Goal: Information Seeking & Learning: Learn about a topic

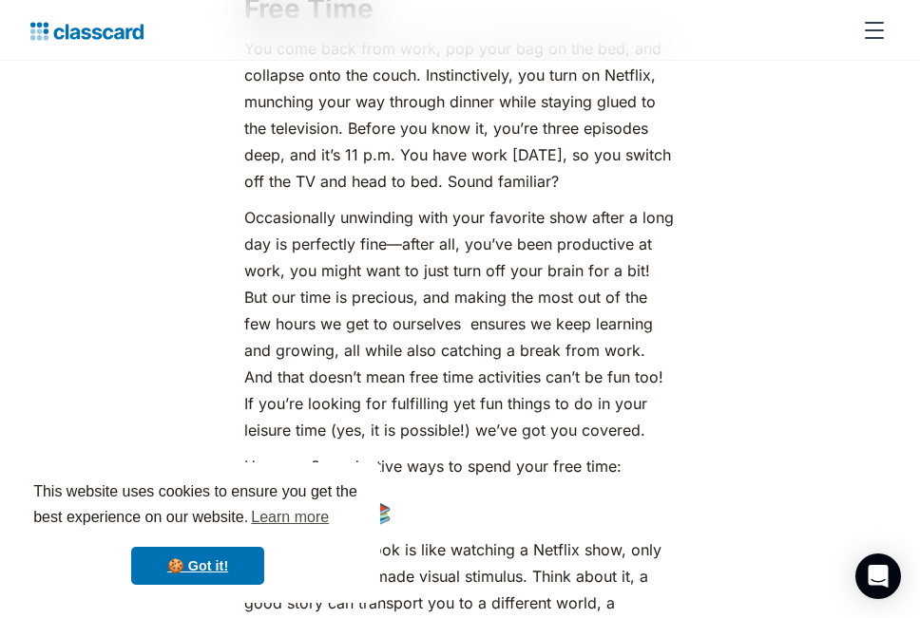
scroll to position [1140, 0]
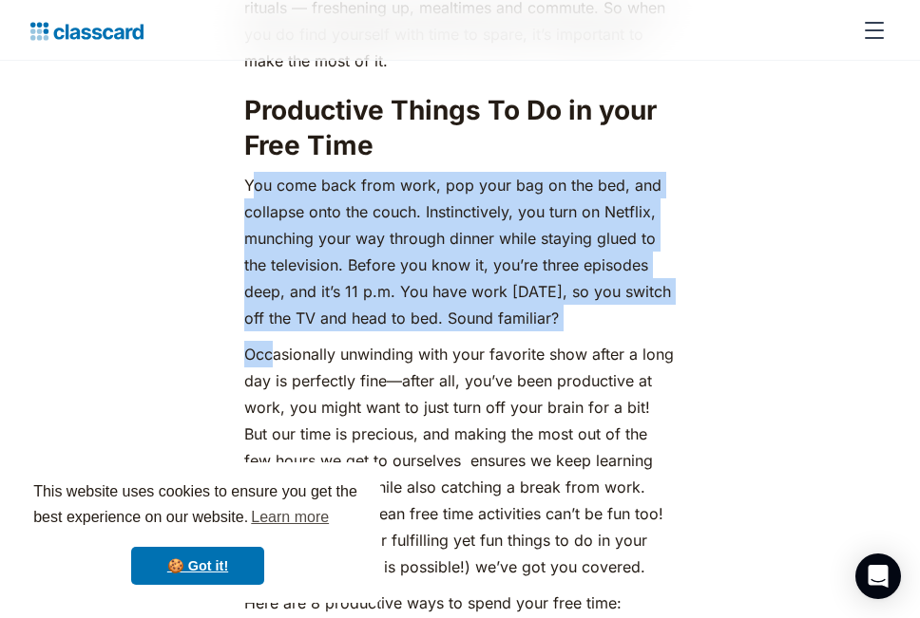
drag, startPoint x: 250, startPoint y: 221, endPoint x: 281, endPoint y: 344, distance: 126.5
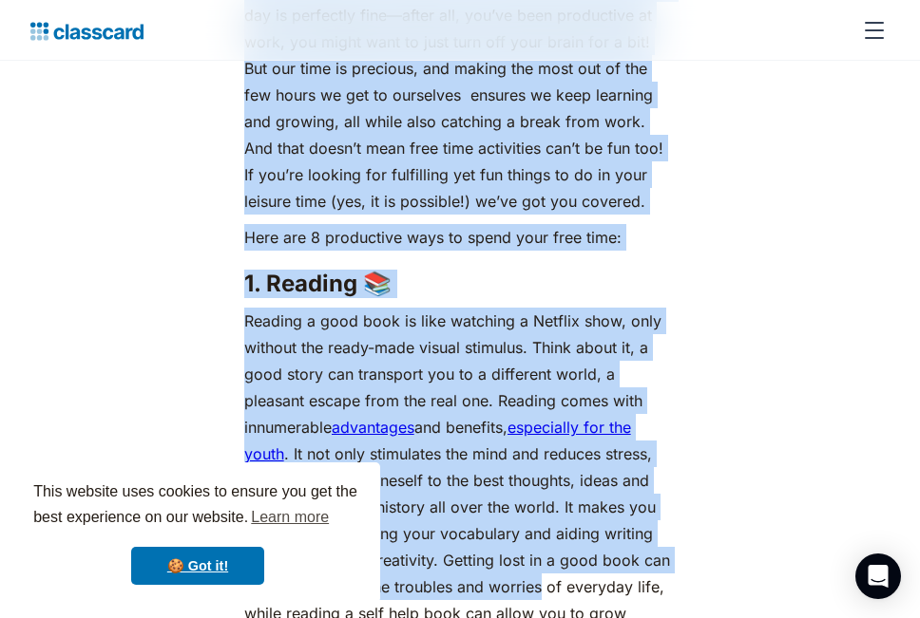
scroll to position [1557, 0]
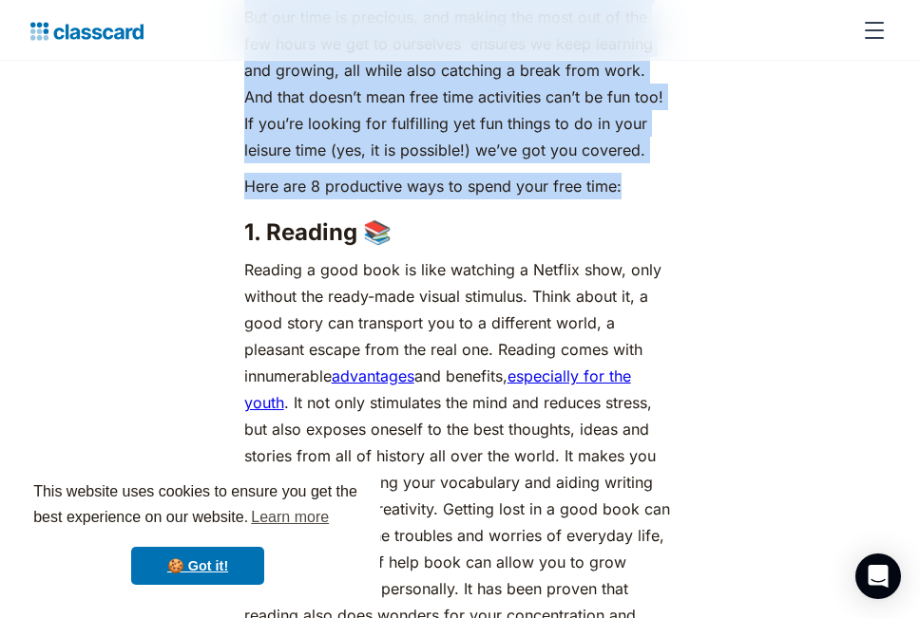
drag, startPoint x: 246, startPoint y: 210, endPoint x: 655, endPoint y: 221, distance: 409.6
copy div "You come back from work, pop your bag on the bed, and collapse onto the couch. …"
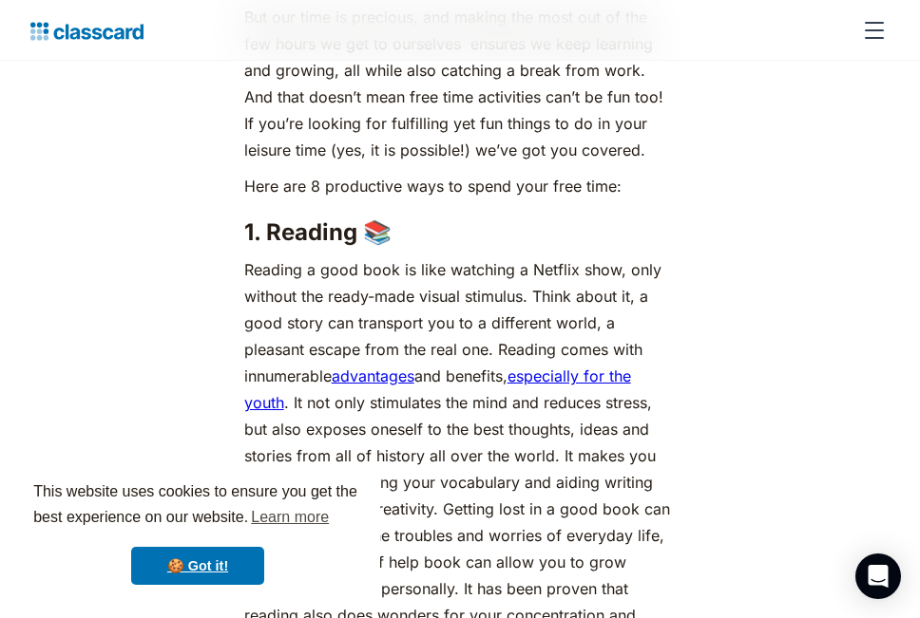
click at [244, 246] on strong "1. Reading 📚" at bounding box center [317, 232] width 147 height 28
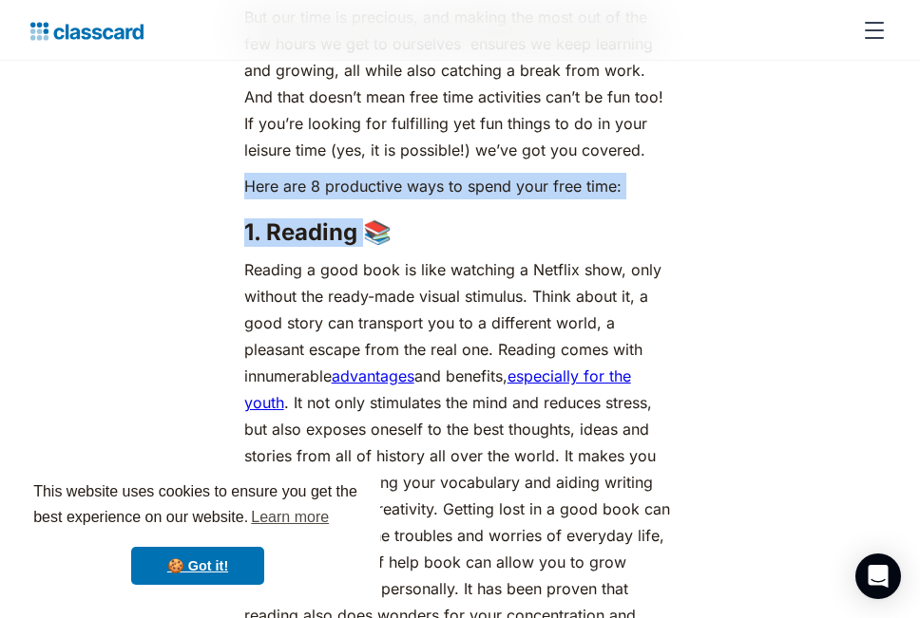
drag, startPoint x: 241, startPoint y: 210, endPoint x: 372, endPoint y: 273, distance: 145.3
copy div "Here are 8 productive ways to spend your free time: 1. [GEOGRAPHIC_DATA]"
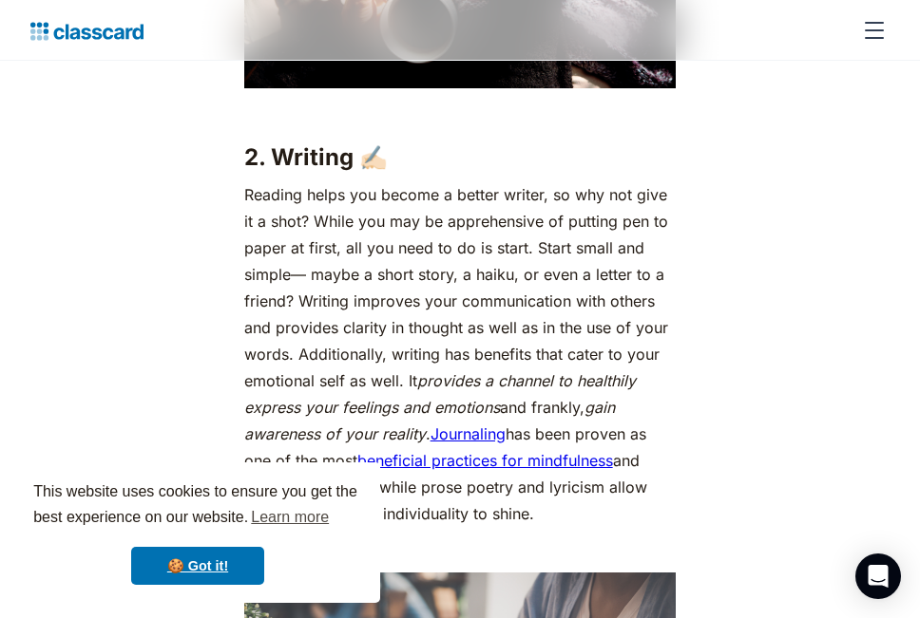
scroll to position [2982, 0]
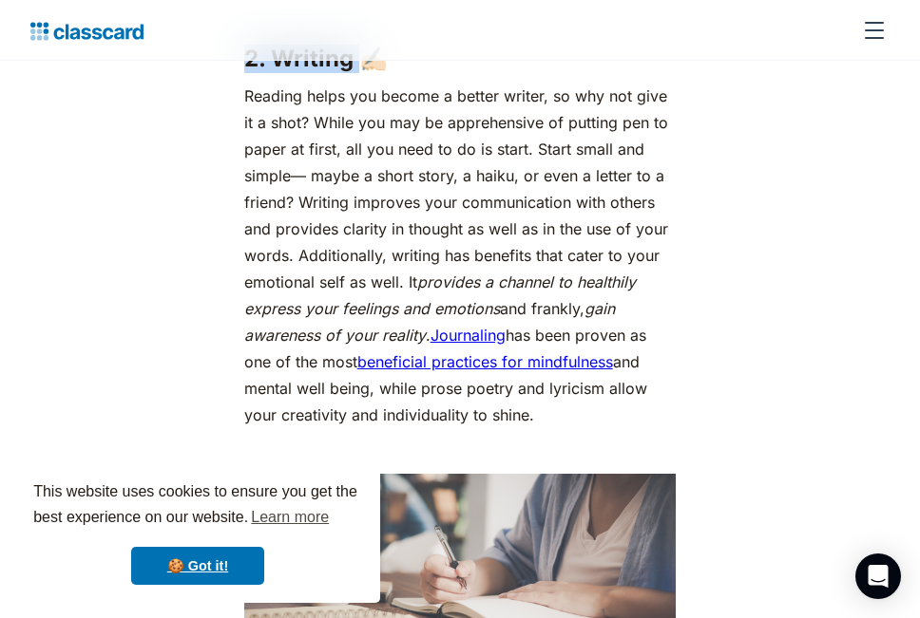
drag, startPoint x: 239, startPoint y: 79, endPoint x: 358, endPoint y: 93, distance: 119.6
copy strong "2. Writing"
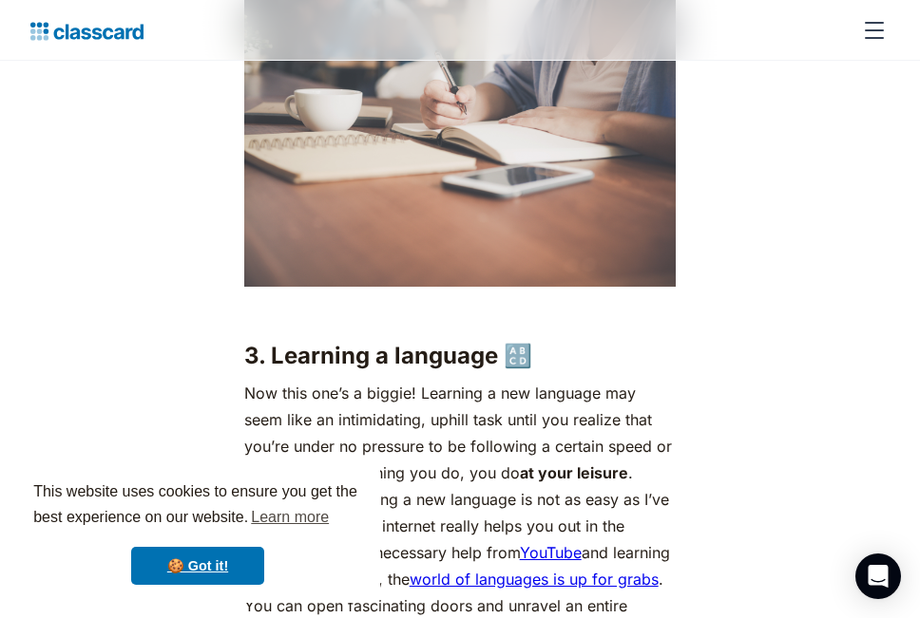
scroll to position [3647, 0]
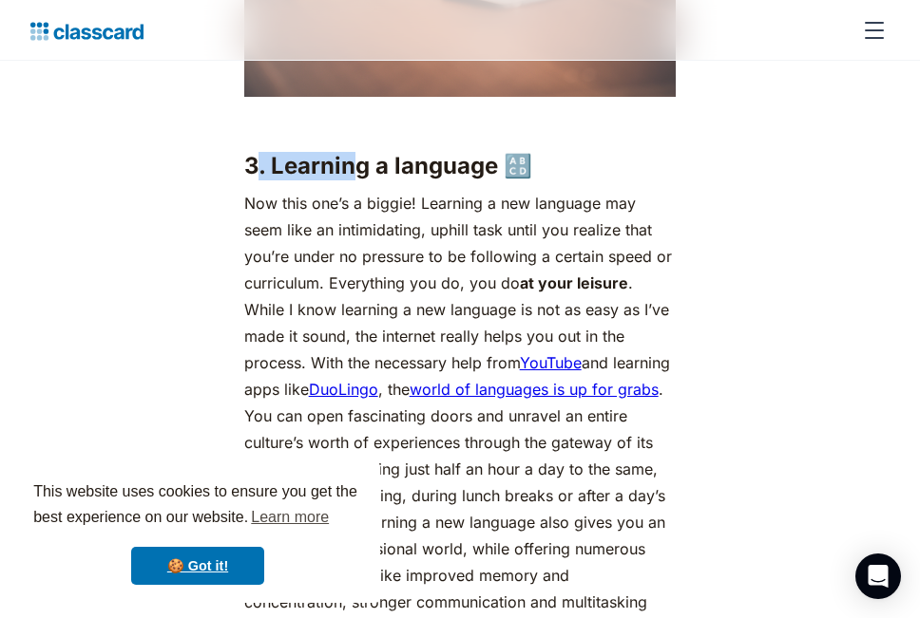
drag, startPoint x: 253, startPoint y: 192, endPoint x: 358, endPoint y: 193, distance: 105.5
click at [358, 180] on strong "3. Learning a language 🔠" at bounding box center [388, 166] width 288 height 28
drag, startPoint x: 243, startPoint y: 187, endPoint x: 500, endPoint y: 198, distance: 256.7
click at [500, 180] on strong "3. Learning a language 🔠" at bounding box center [388, 166] width 288 height 28
copy strong "3. Learning a language"
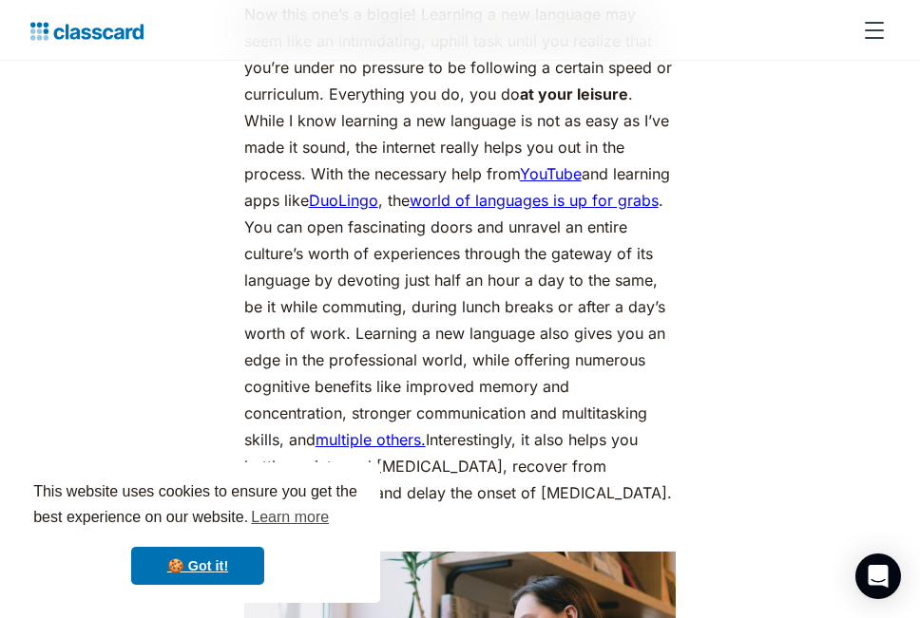
scroll to position [3837, 0]
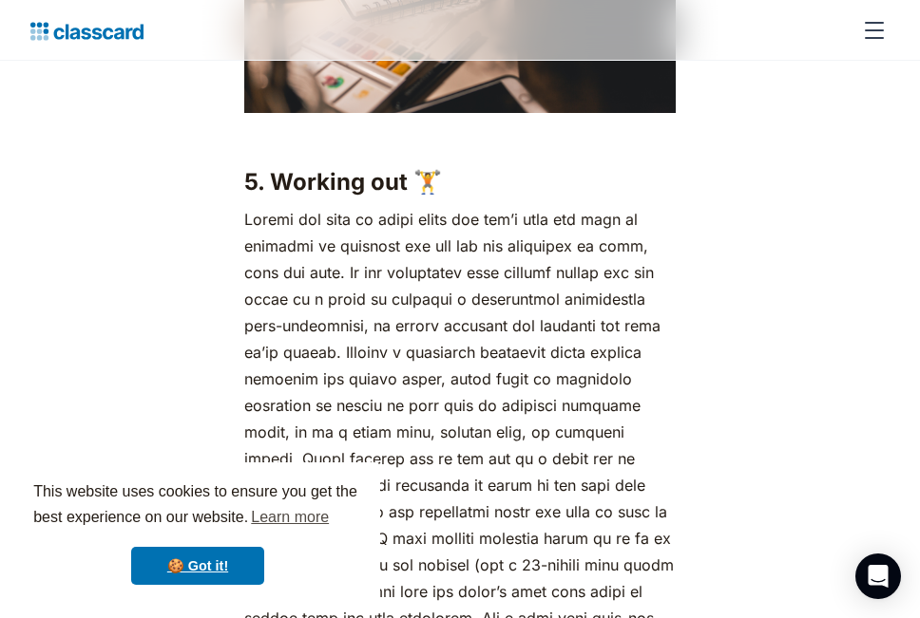
scroll to position [5642, 0]
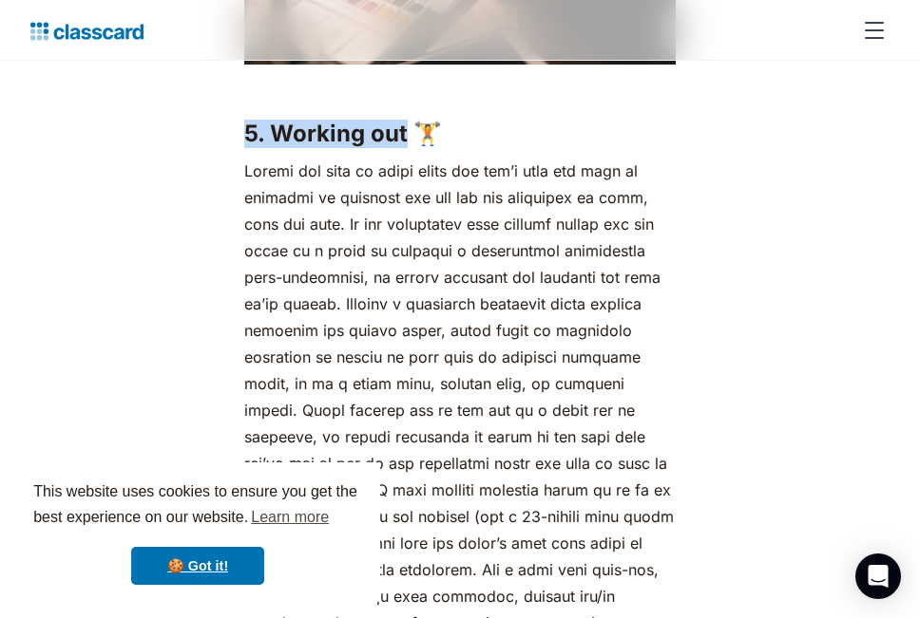
drag, startPoint x: 243, startPoint y: 161, endPoint x: 407, endPoint y: 168, distance: 163.5
click at [407, 147] on strong "5. Working out 🏋️" at bounding box center [343, 134] width 198 height 28
copy strong "5. Working out"
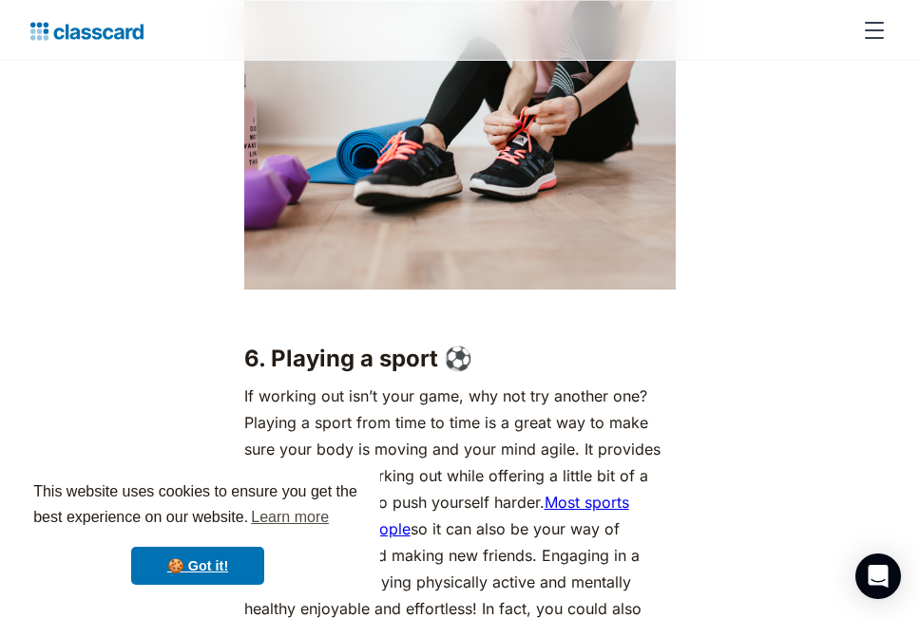
scroll to position [6592, 0]
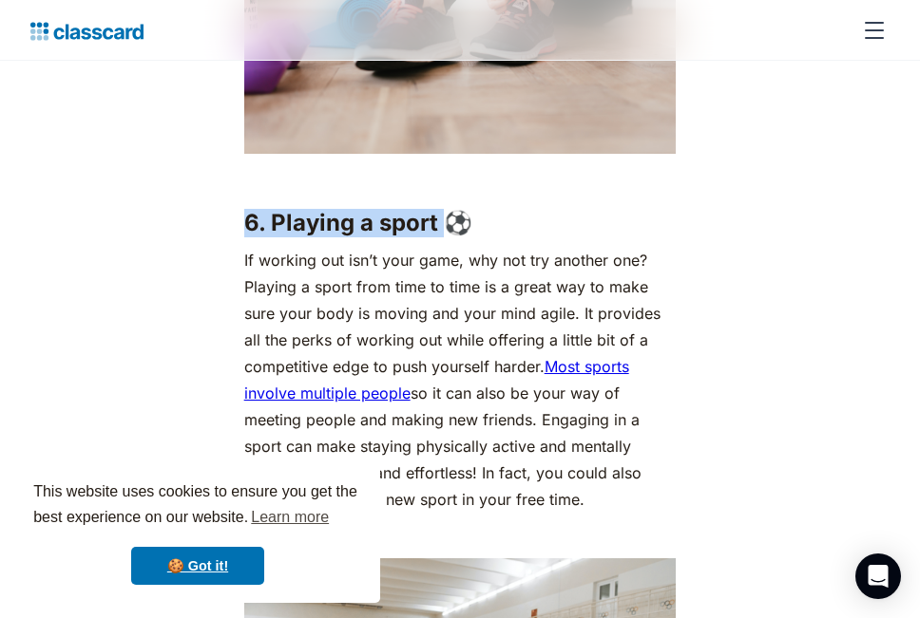
drag, startPoint x: 244, startPoint y: 221, endPoint x: 440, endPoint y: 226, distance: 195.8
click at [440, 226] on strong "6. Playing a sport ⚽" at bounding box center [358, 223] width 228 height 28
copy strong "6. Playing a sport"
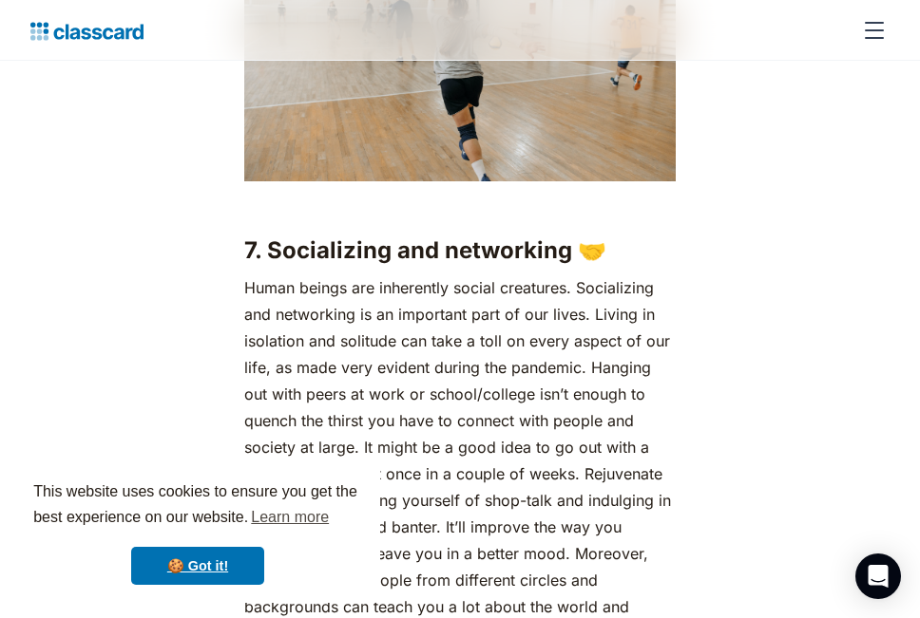
scroll to position [7352, 0]
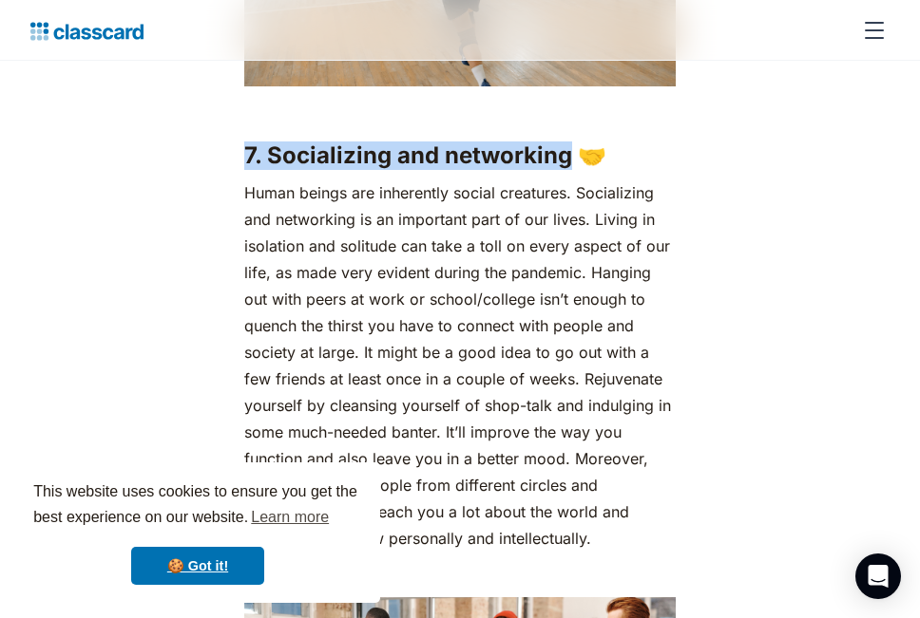
drag, startPoint x: 243, startPoint y: 148, endPoint x: 567, endPoint y: 158, distance: 324.1
click at [567, 158] on strong "7. Socializing and networking 🤝" at bounding box center [425, 156] width 362 height 28
copy strong "7. Socializing and networking"
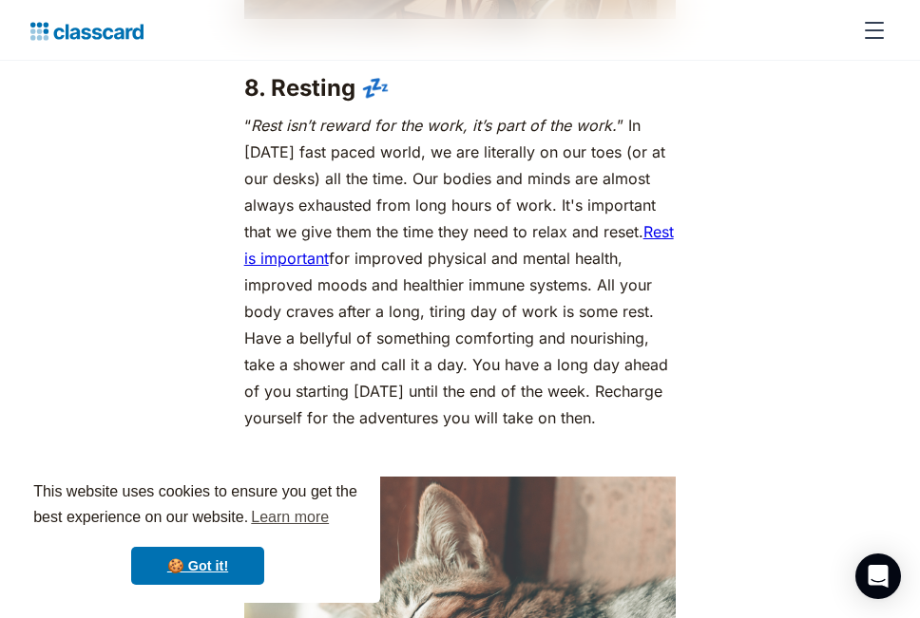
scroll to position [8112, 0]
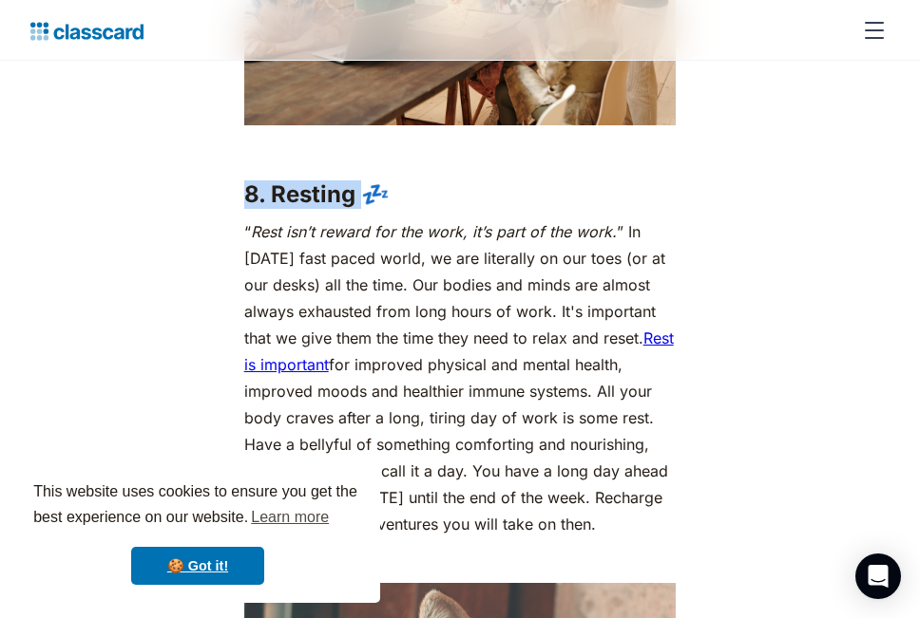
drag, startPoint x: 246, startPoint y: 197, endPoint x: 362, endPoint y: 204, distance: 116.1
click at [362, 204] on strong "8. Resting 💤" at bounding box center [316, 194] width 145 height 28
copy strong "8. Resting"
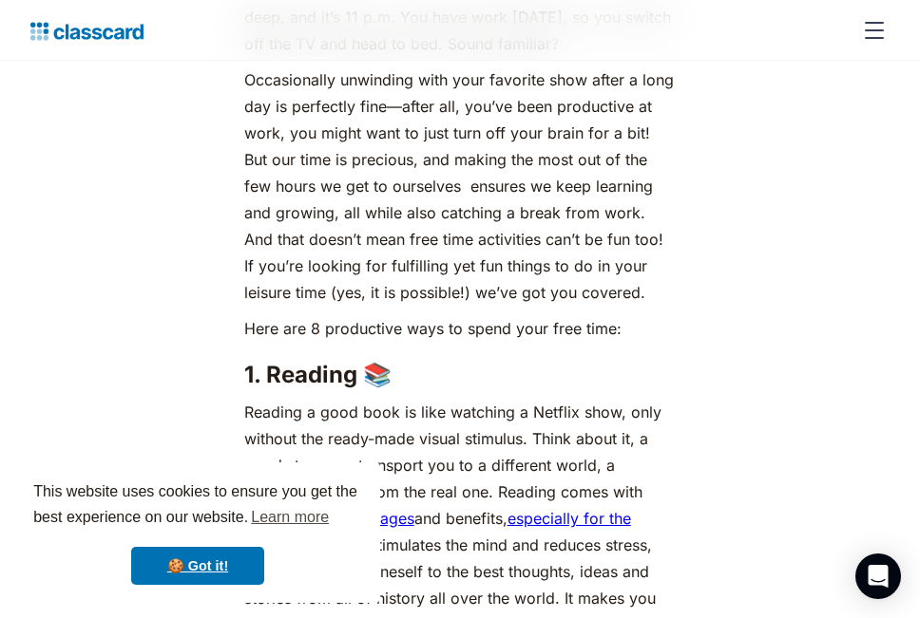
scroll to position [1177, 0]
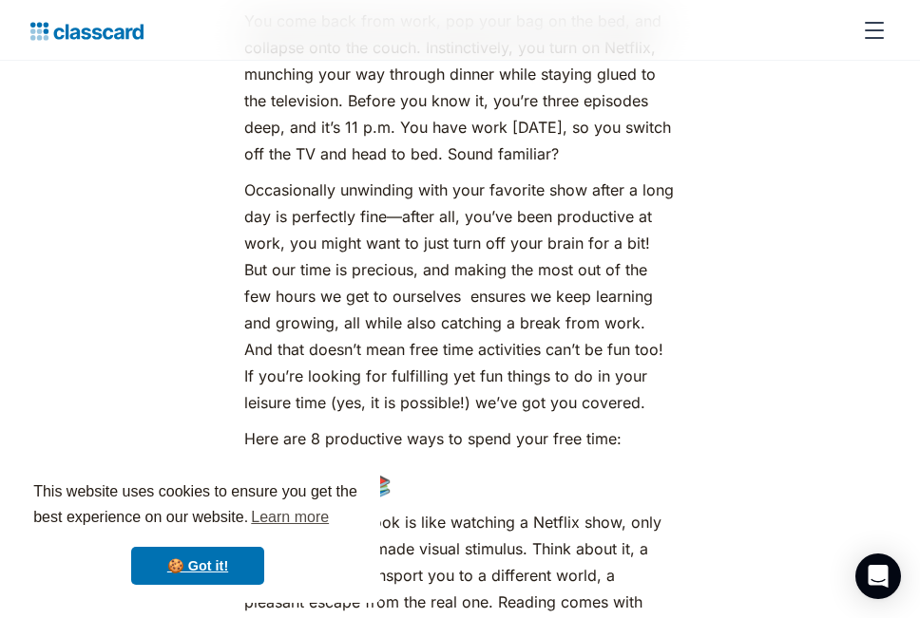
scroll to position [1272, 0]
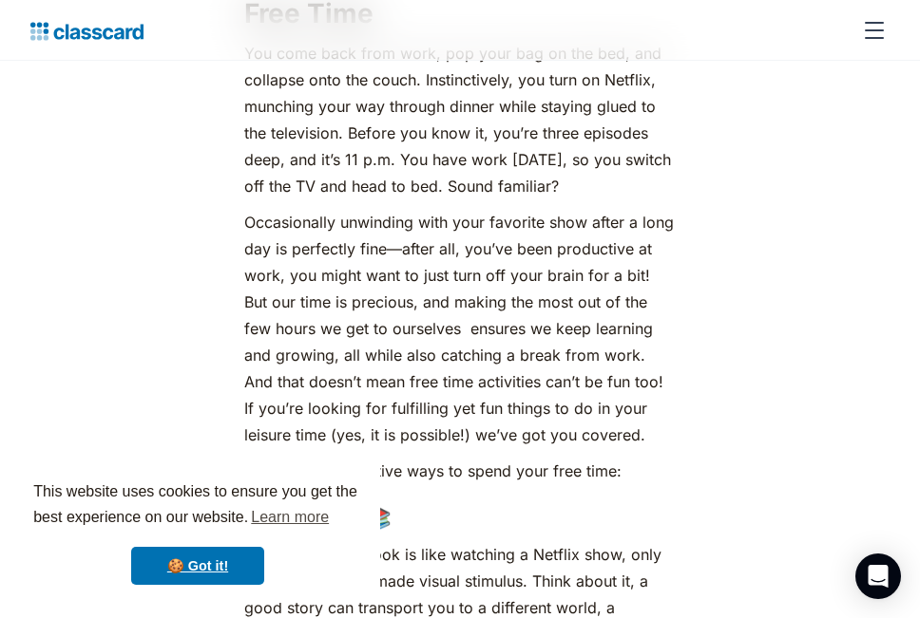
click at [486, 57] on div "Features Resources Blog The latest industry news, updates and info. Customer st…" at bounding box center [460, 30] width 920 height 61
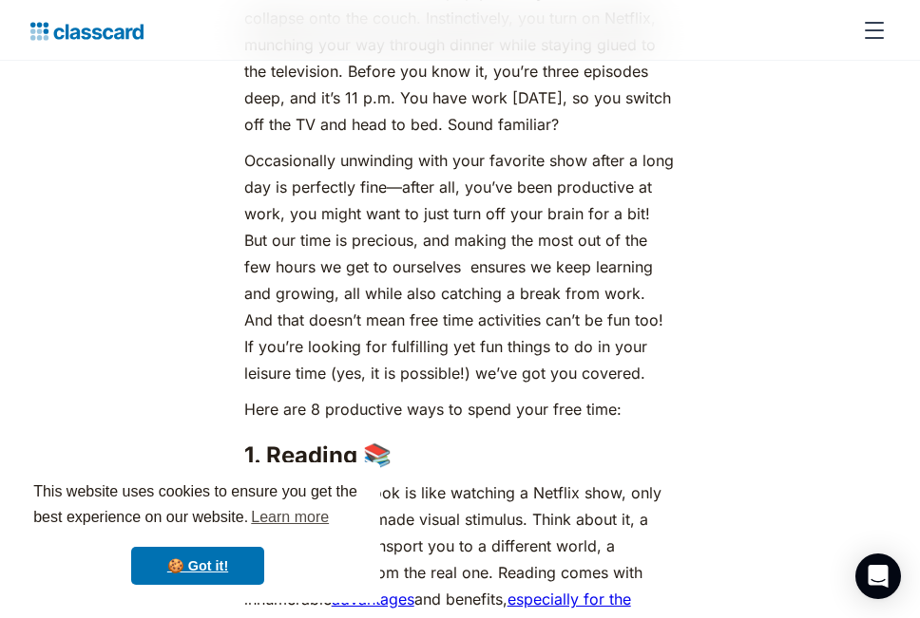
scroll to position [1367, 0]
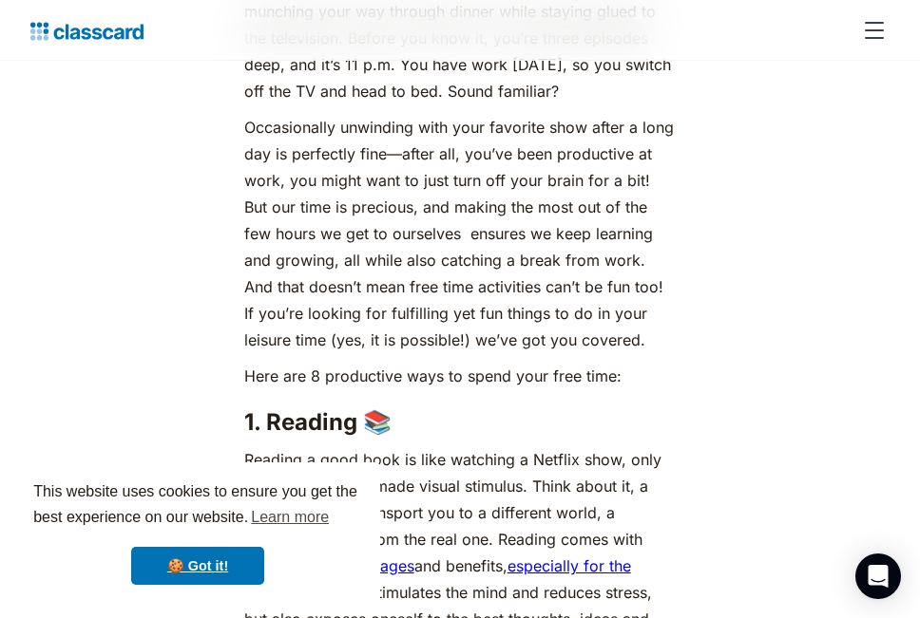
click at [653, 389] on p "Here are 8 productive ways to spend your free time:" at bounding box center [460, 376] width 432 height 27
click at [646, 389] on p "Here are 8 productive ways to spend your free time:" at bounding box center [460, 376] width 432 height 27
click at [496, 437] on h3 "1. Reading 📚 ‍" at bounding box center [460, 422] width 432 height 28
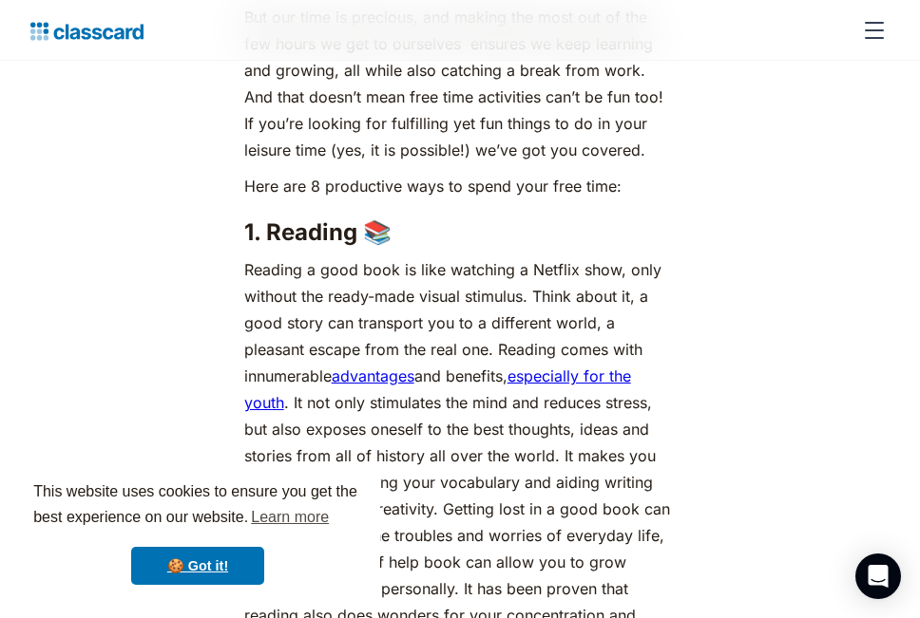
scroll to position [1652, 0]
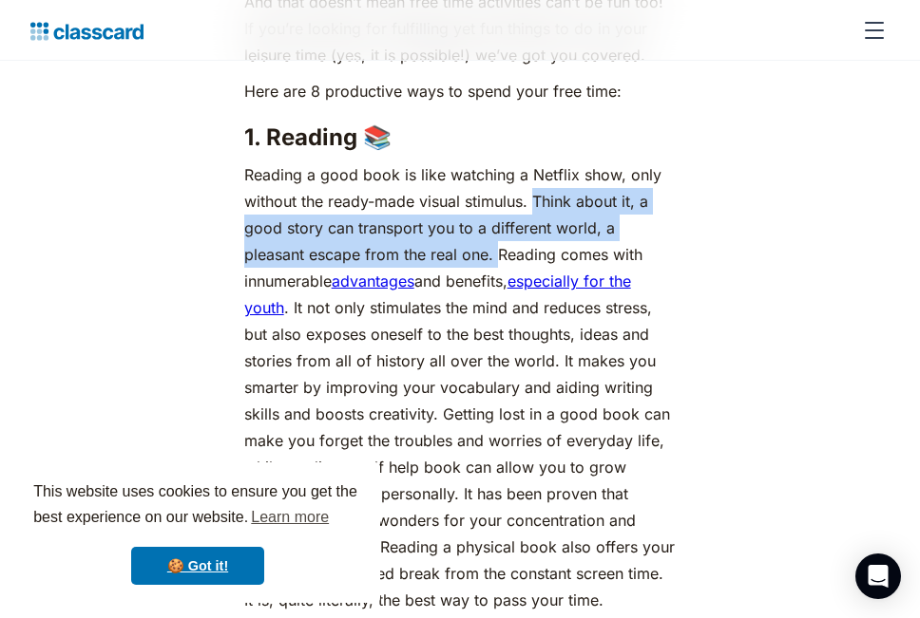
drag, startPoint x: 533, startPoint y: 227, endPoint x: 433, endPoint y: 292, distance: 118.8
click at [433, 292] on p "Reading a good book is like watching a Netflix show, only without the ready-mad…" at bounding box center [460, 387] width 432 height 452
copy p "Think about it, a good story can transport you to a different world, a pleasant…"
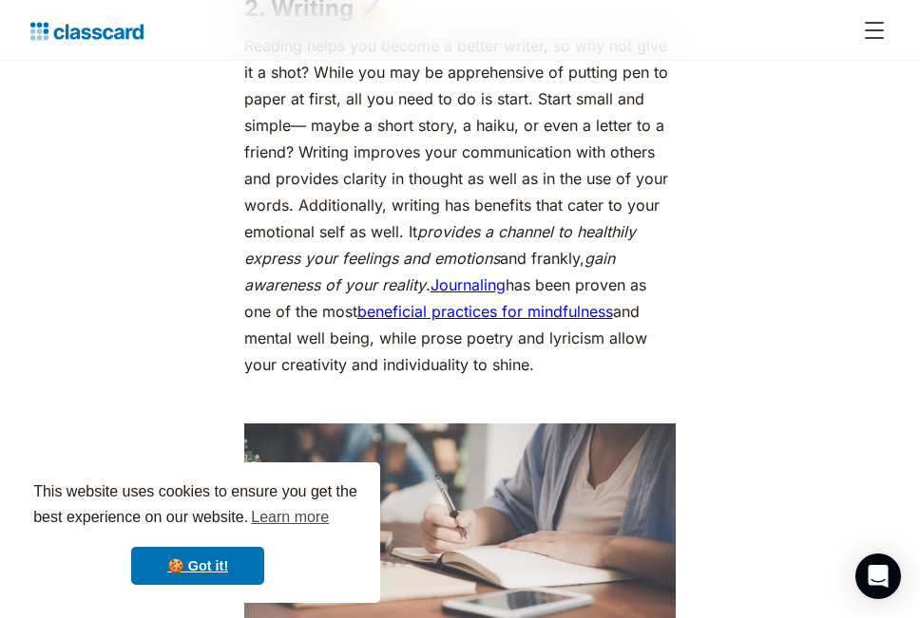
scroll to position [3077, 0]
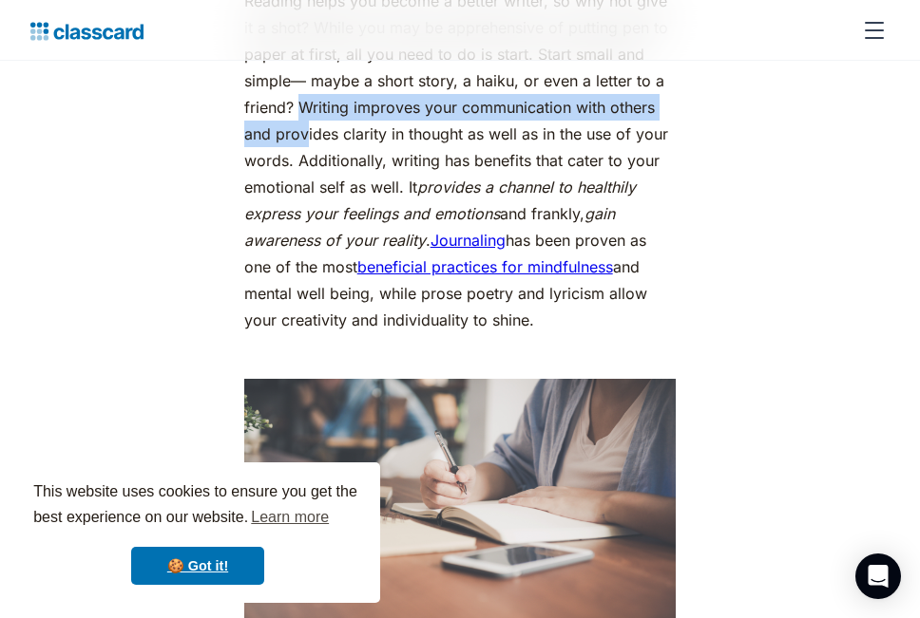
drag, startPoint x: 302, startPoint y: 133, endPoint x: 308, endPoint y: 164, distance: 31.9
click at [308, 164] on p "Reading helps you become a better writer, so why not give it a shot? While you …" at bounding box center [460, 161] width 432 height 346
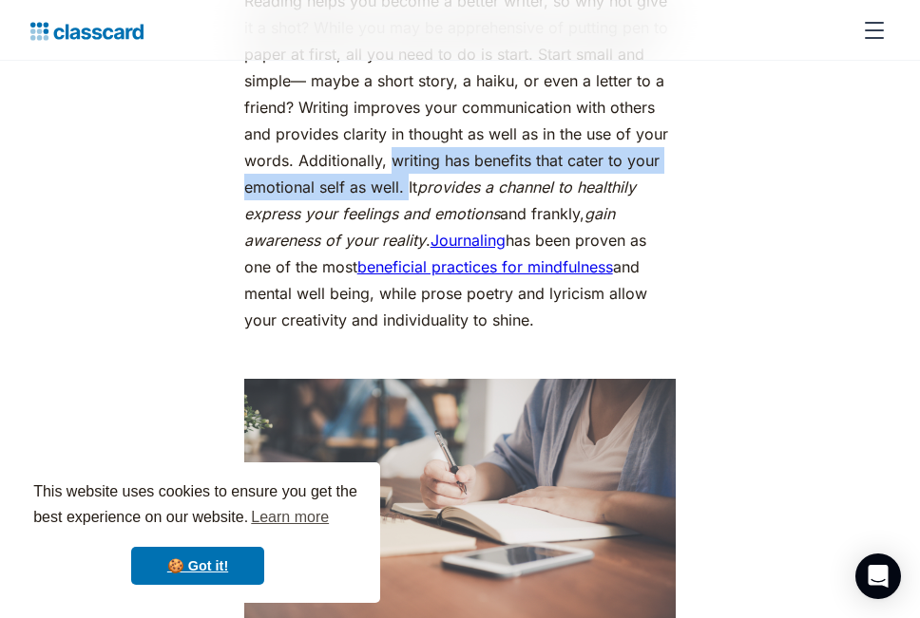
drag, startPoint x: 390, startPoint y: 183, endPoint x: 405, endPoint y: 202, distance: 23.7
click at [405, 202] on p "Reading helps you become a better writer, so why not give it a shot? While you …" at bounding box center [460, 161] width 432 height 346
copy p "writing has benefits that cater to your emotional self as well."
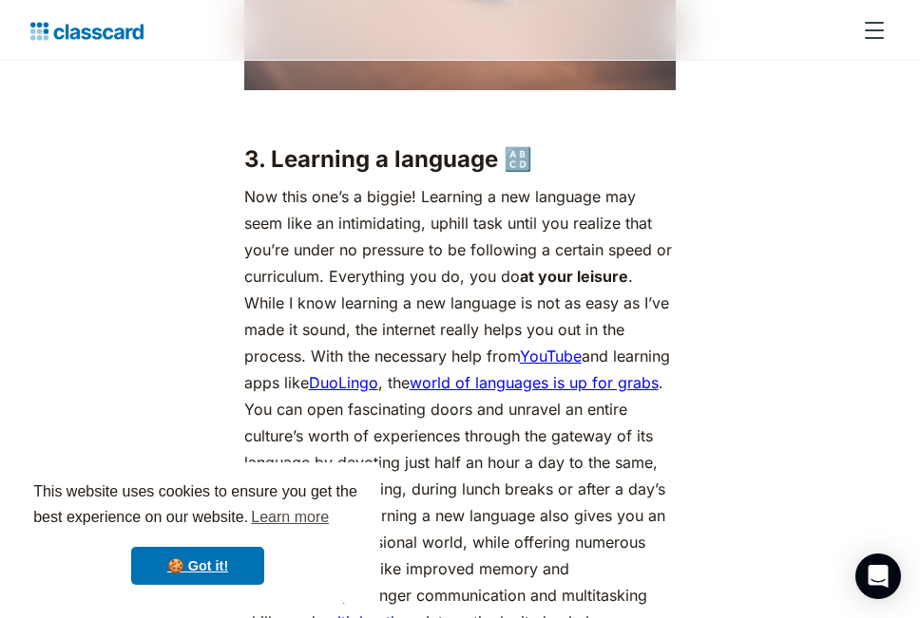
scroll to position [3647, 0]
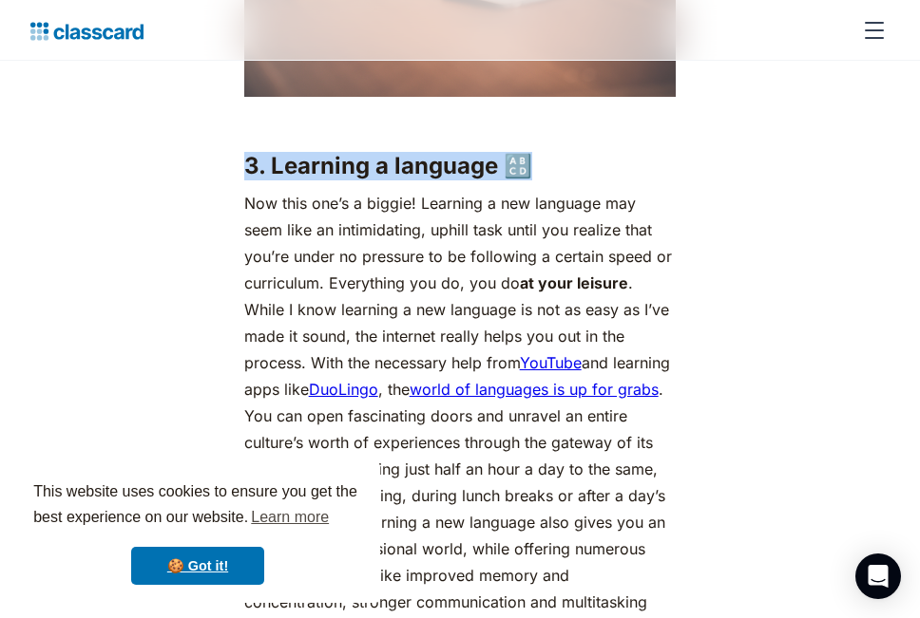
drag, startPoint x: 755, startPoint y: 162, endPoint x: 759, endPoint y: 176, distance: 13.8
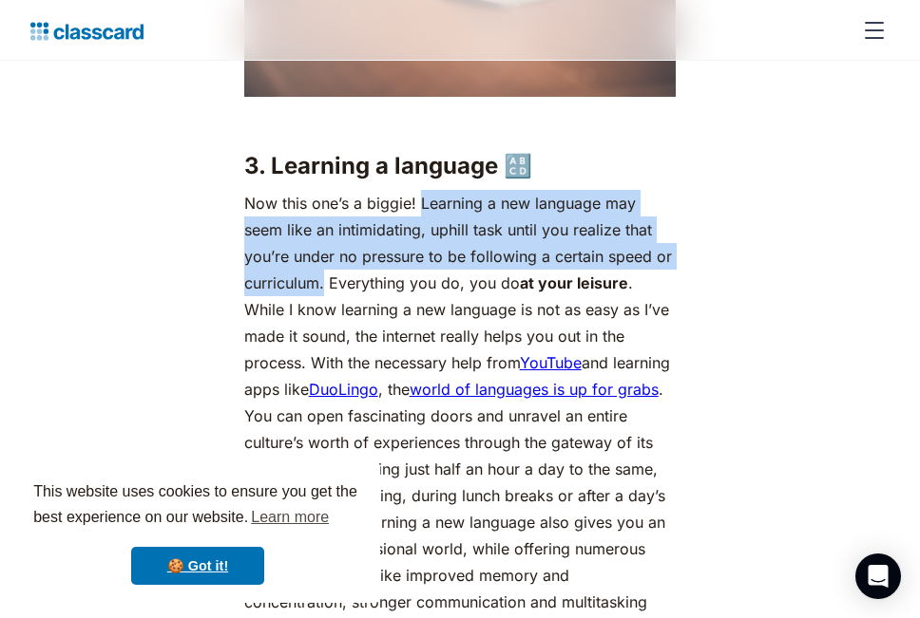
drag, startPoint x: 420, startPoint y: 228, endPoint x: 327, endPoint y: 319, distance: 130.3
click at [327, 319] on p "Now this one’s a biggie! Learning a new language may seem like an intimidating,…" at bounding box center [460, 442] width 432 height 505
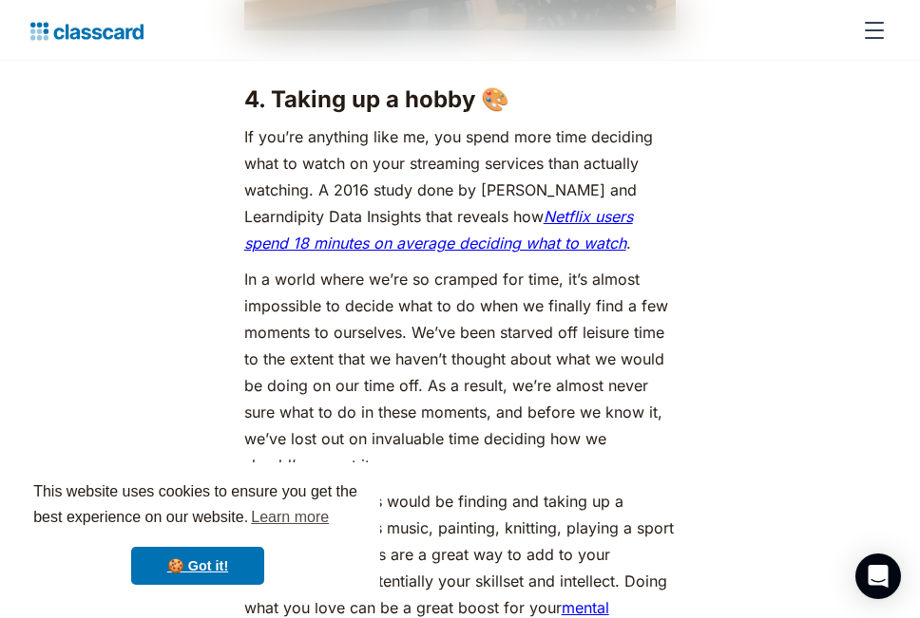
scroll to position [4692, 0]
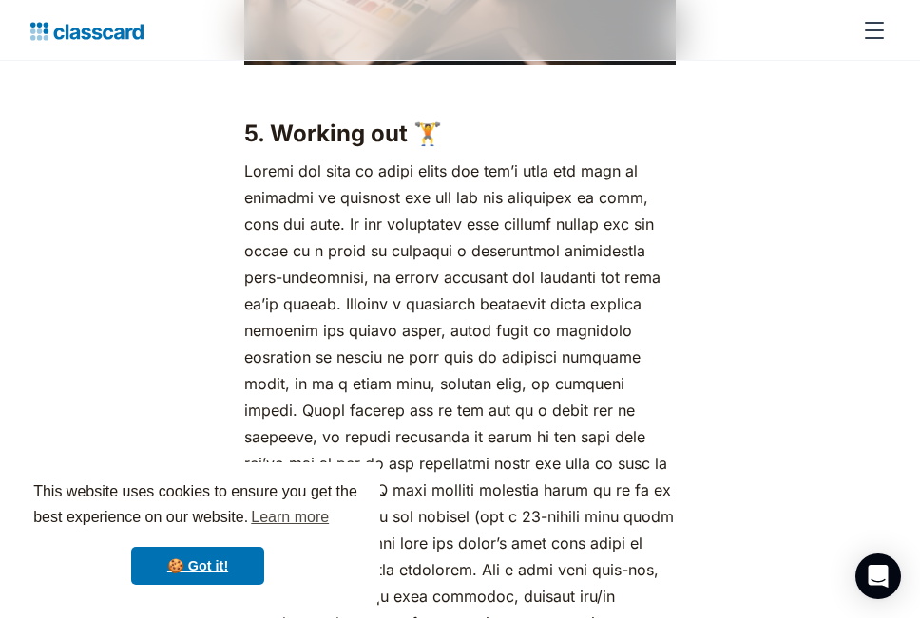
scroll to position [5737, 0]
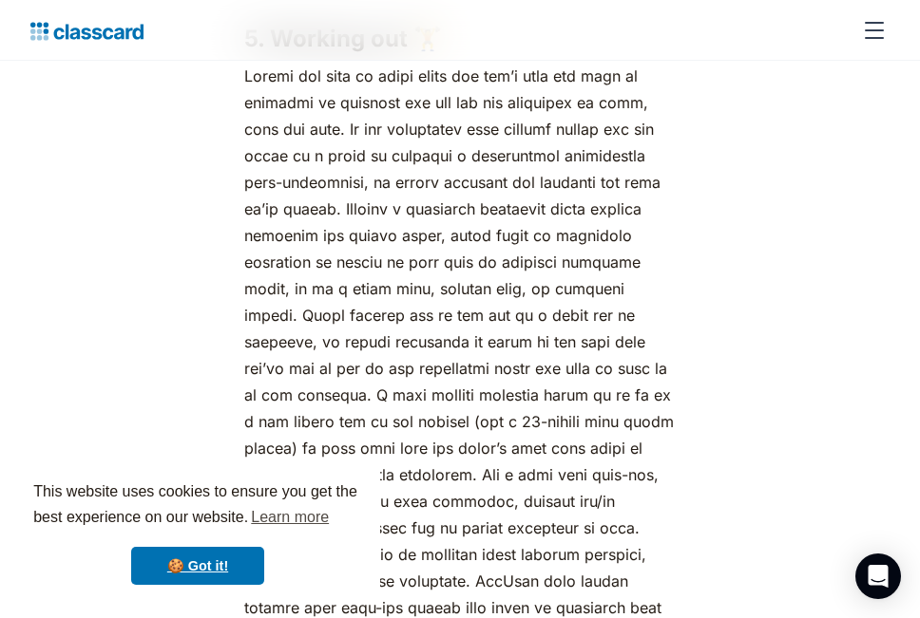
click at [523, 60] on div "Features Resources Blog The latest industry news, updates and info. Customer st…" at bounding box center [460, 30] width 920 height 61
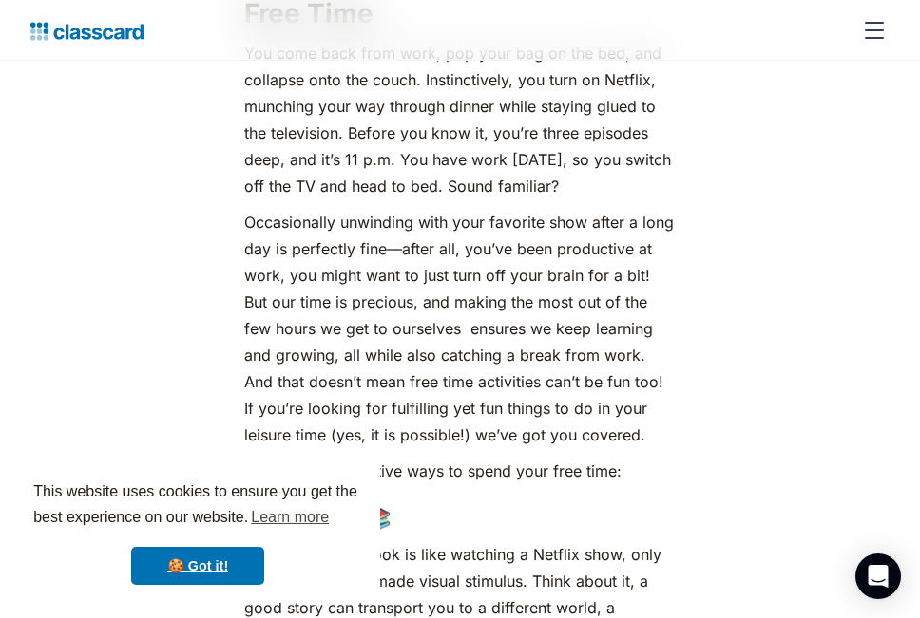
scroll to position [892, 0]
